Goal: Transaction & Acquisition: Subscribe to service/newsletter

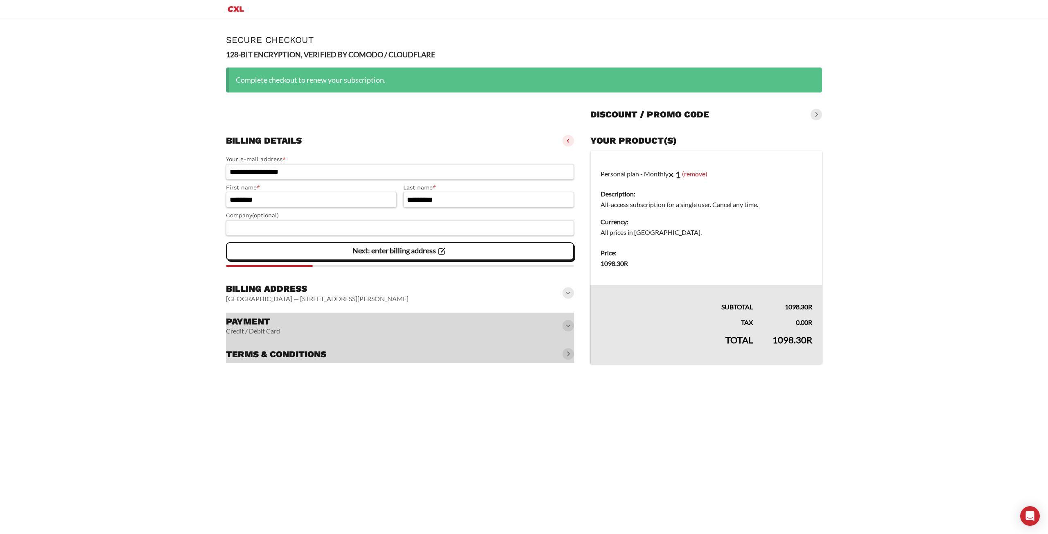
click at [568, 325] on div at bounding box center [400, 338] width 348 height 51
click at [569, 330] on div at bounding box center [400, 338] width 348 height 51
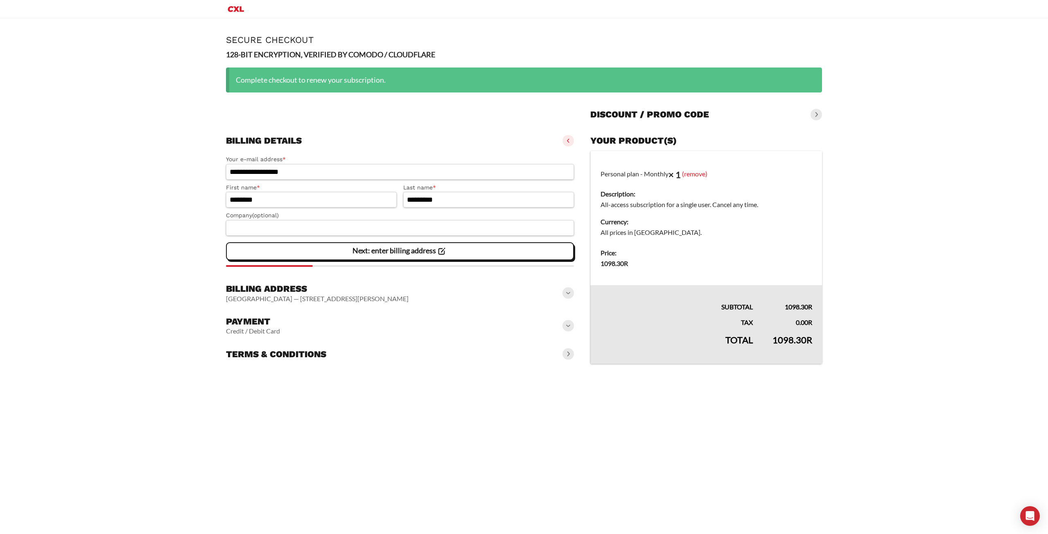
click at [567, 291] on span at bounding box center [567, 292] width 11 height 11
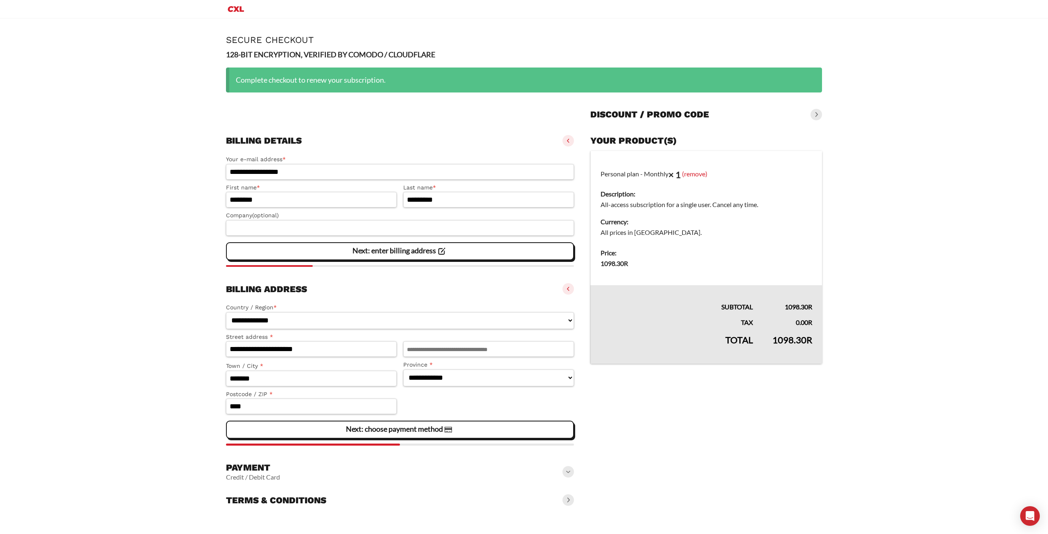
click at [567, 291] on span at bounding box center [567, 288] width 11 height 11
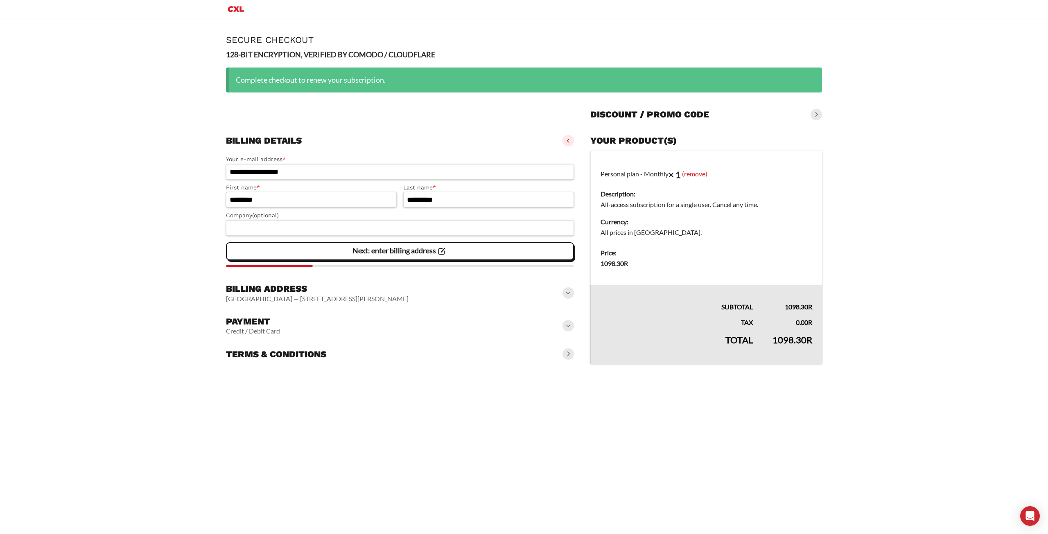
click at [566, 354] on span at bounding box center [567, 353] width 11 height 11
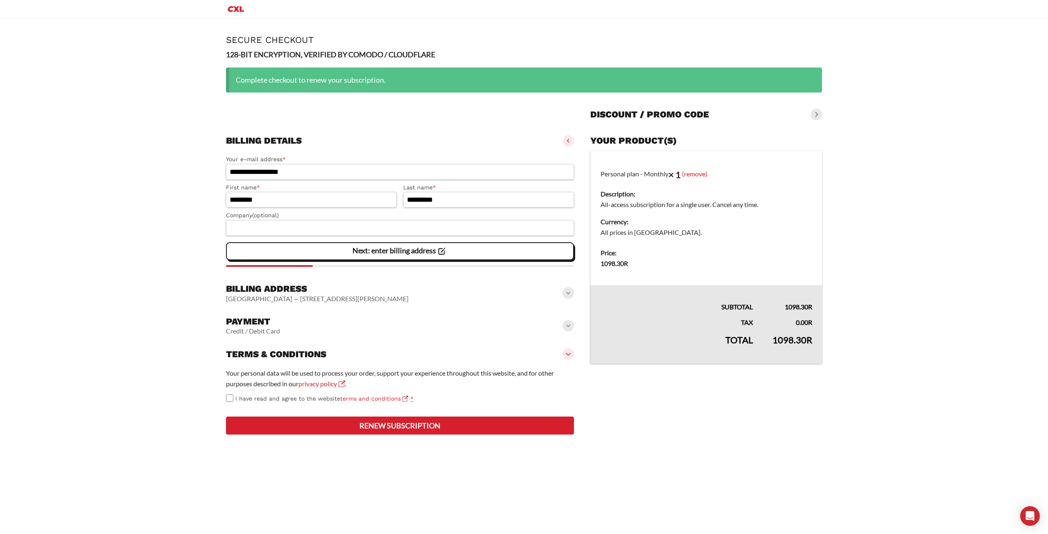
click at [225, 397] on slot "**********" at bounding box center [524, 237] width 629 height 439
click at [420, 435] on button "Renew subscription" at bounding box center [400, 426] width 348 height 18
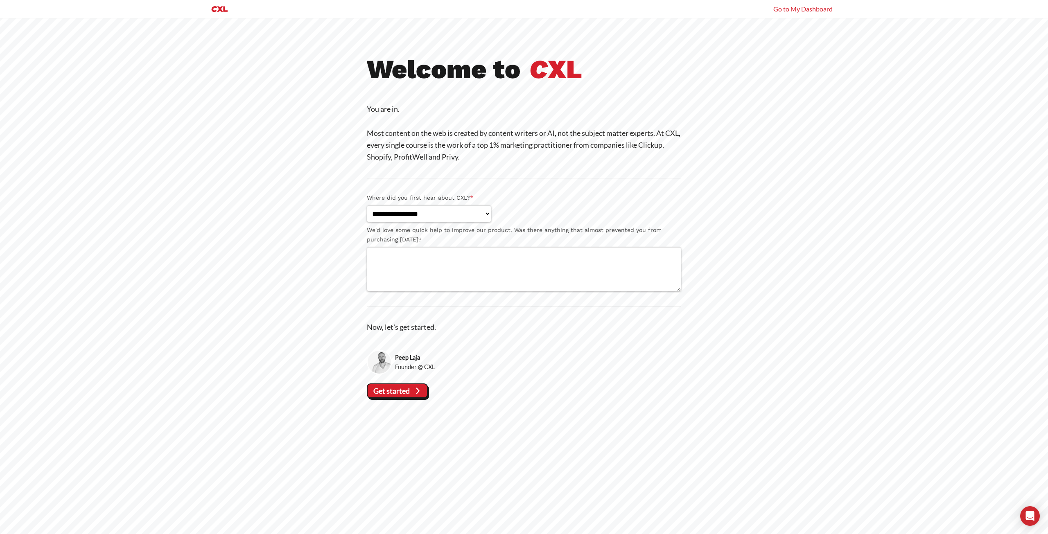
click at [819, 10] on link "Go to My Dashboard" at bounding box center [802, 9] width 59 height 8
